Goal: Information Seeking & Learning: Learn about a topic

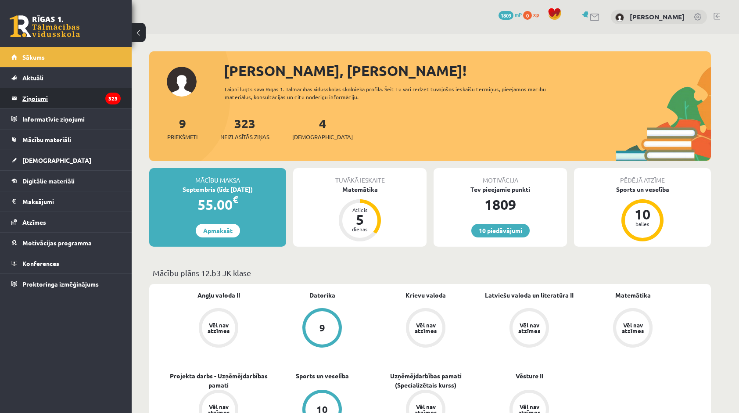
click at [104, 103] on legend "Ziņojumi 323" at bounding box center [71, 98] width 98 height 20
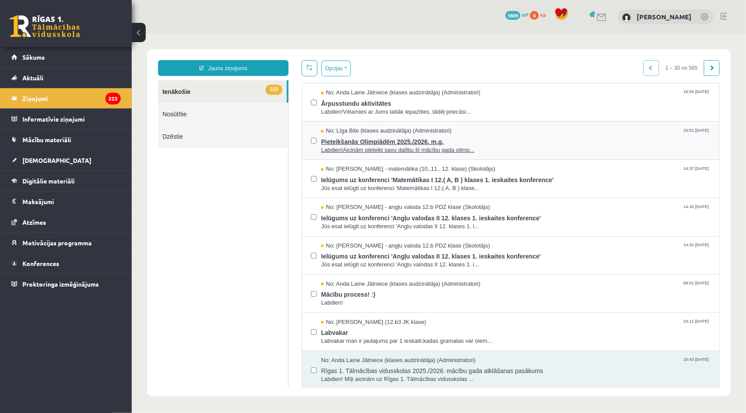
click at [358, 137] on span "Pieteikšanās Olimpiādēm 2025./2026. m.g." at bounding box center [515, 140] width 389 height 11
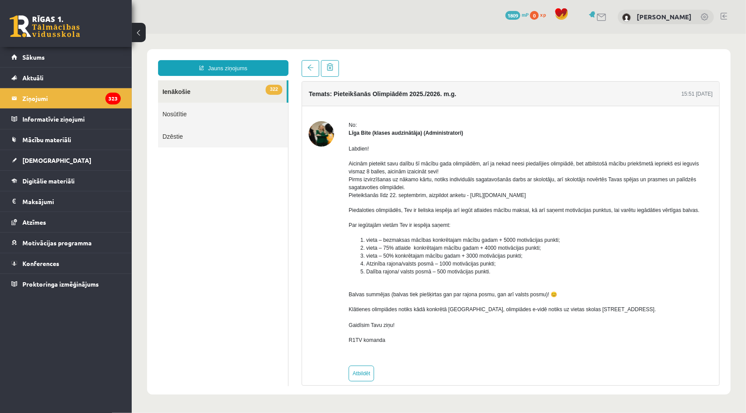
drag, startPoint x: 349, startPoint y: 177, endPoint x: 604, endPoint y: 196, distance: 254.9
click at [604, 196] on p "Aicinām pieteikt savu dalību šī mācību gada olimpiādēm, arī ja nekad neesi pied…" at bounding box center [530, 179] width 364 height 40
drag, startPoint x: 604, startPoint y: 196, endPoint x: 598, endPoint y: 197, distance: 6.2
click at [598, 197] on p "Aicinām pieteikt savu dalību šī mācību gada olimpiādēm, arī ja nekad neesi pied…" at bounding box center [530, 179] width 364 height 40
click at [594, 199] on div "Labdien! Aicinām pieteikt savu dalību šī mācību gada olimpiādēm, arī ja nekad n…" at bounding box center [530, 248] width 364 height 222
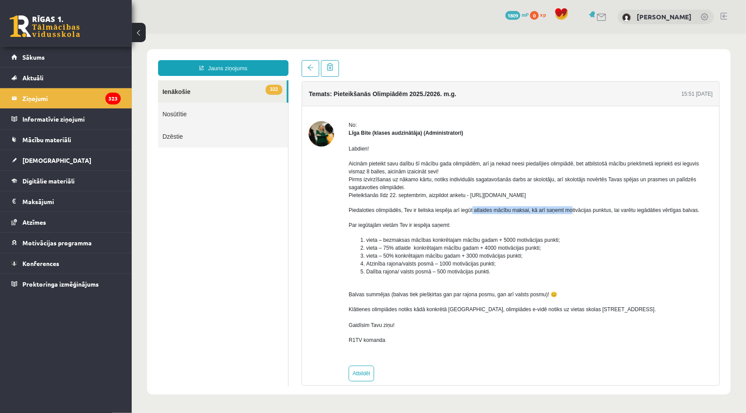
drag, startPoint x: 566, startPoint y: 200, endPoint x: 470, endPoint y: 205, distance: 95.8
click at [470, 205] on div "Labdien! Aicinām pieteikt savu dalību šī mācību gada olimpiādēm, arī ja nekad n…" at bounding box center [530, 248] width 364 height 222
drag, startPoint x: 470, startPoint y: 205, endPoint x: 468, endPoint y: 195, distance: 10.4
click at [468, 195] on p "Aicinām pieteikt savu dalību šī mācību gada olimpiādēm, arī ja nekad neesi pied…" at bounding box center [530, 179] width 364 height 40
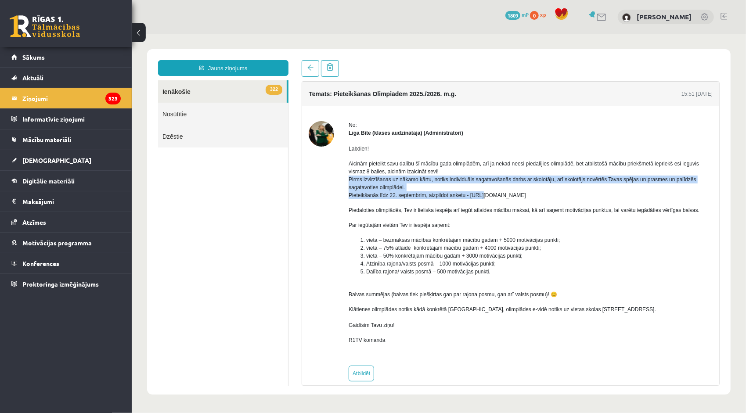
drag, startPoint x: 468, startPoint y: 194, endPoint x: 552, endPoint y: 190, distance: 84.4
click at [552, 190] on p "Aicinām pieteikt savu dalību šī mācību gada olimpiādēm, arī ja nekad neesi pied…" at bounding box center [530, 179] width 364 height 40
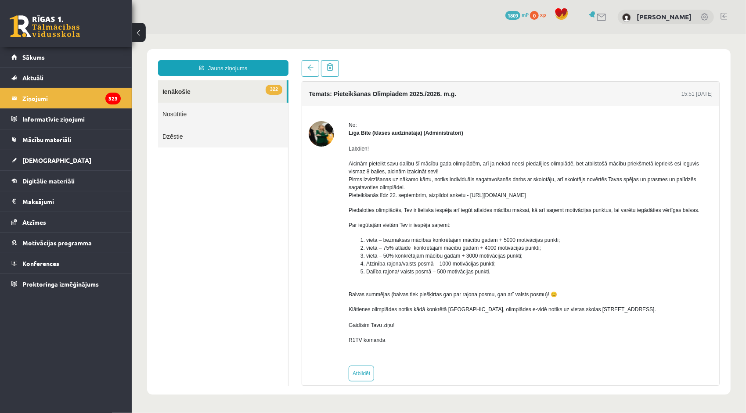
click at [563, 195] on p "Aicinām pieteikt savu dalību šī mācību gada olimpiādēm, arī ja nekad neesi pied…" at bounding box center [530, 179] width 364 height 40
drag, startPoint x: 569, startPoint y: 195, endPoint x: 468, endPoint y: 195, distance: 101.0
click at [468, 195] on p "Aicinām pieteikt savu dalību šī mācību gada olimpiādēm, arī ja nekad neesi pied…" at bounding box center [530, 179] width 364 height 40
copy p "[URL][DOMAIN_NAME]"
click at [76, 99] on legend "Ziņojumi 323" at bounding box center [71, 98] width 98 height 20
